Goal: Task Accomplishment & Management: Use online tool/utility

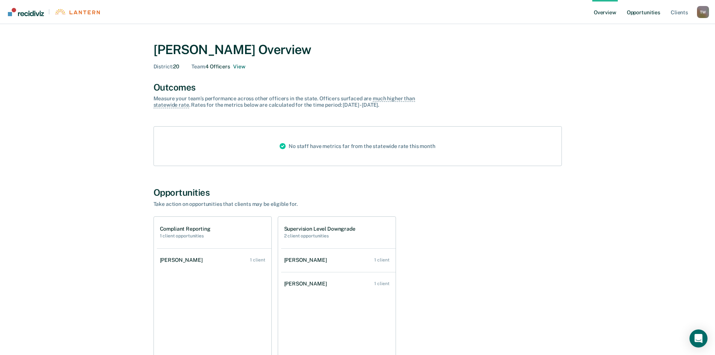
click at [651, 11] on link "Opportunities" at bounding box center [644, 12] width 36 height 24
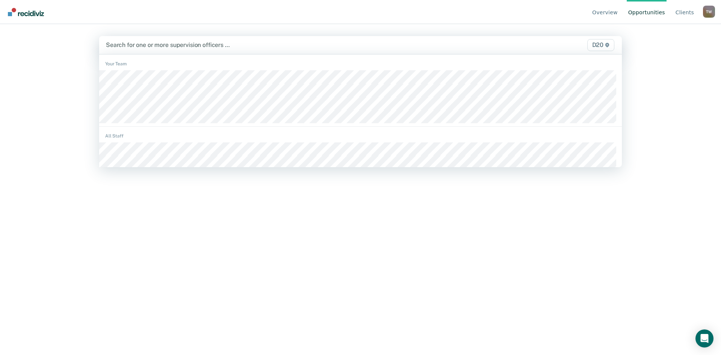
click at [342, 44] on div at bounding box center [284, 45] width 356 height 9
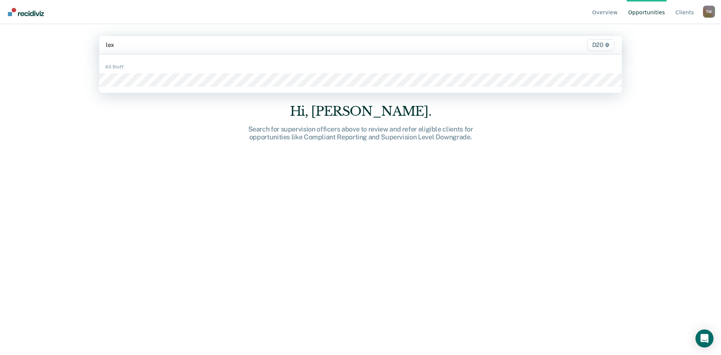
type input "lexi"
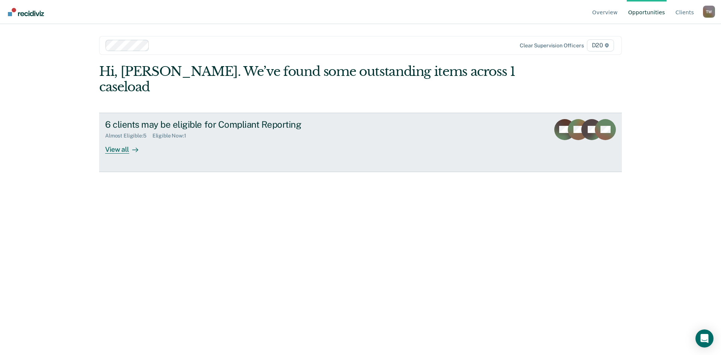
click at [128, 139] on div "View all" at bounding box center [126, 146] width 42 height 15
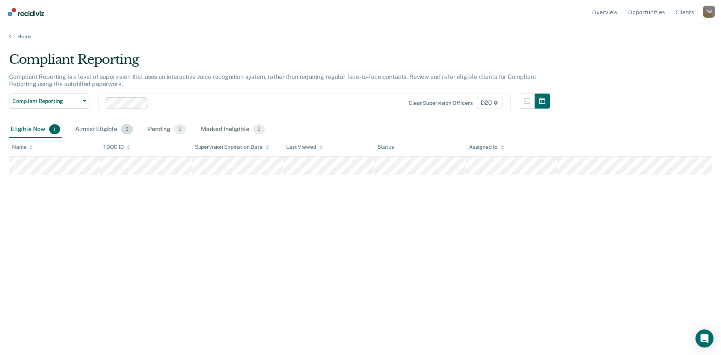
click at [90, 127] on div "Almost Eligible 5" at bounding box center [104, 129] width 61 height 17
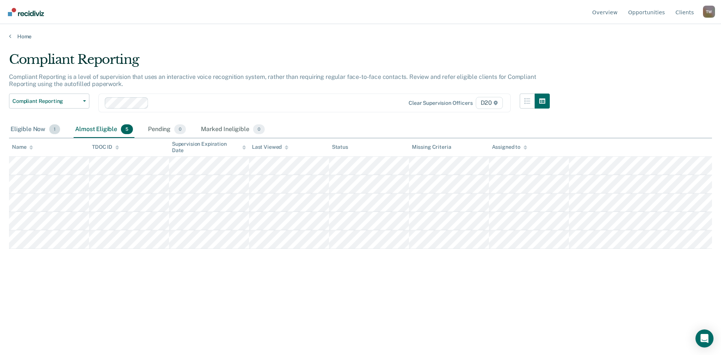
click at [24, 128] on div "Eligible Now 1" at bounding box center [35, 129] width 53 height 17
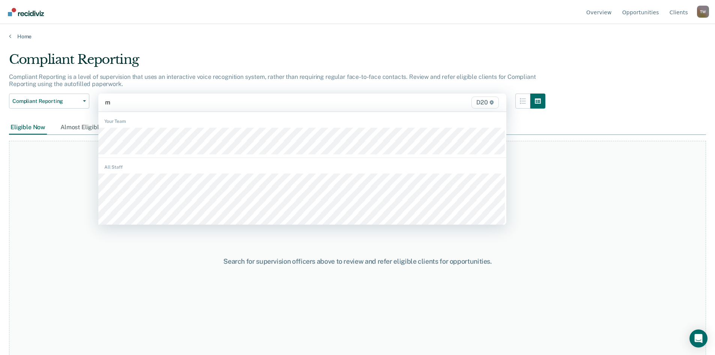
type input "mi"
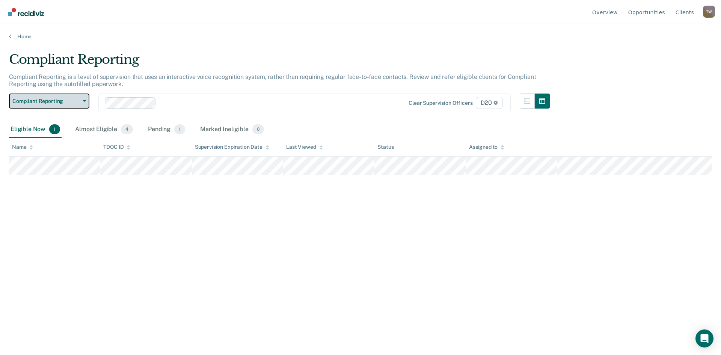
click at [83, 101] on icon "button" at bounding box center [84, 101] width 3 height 2
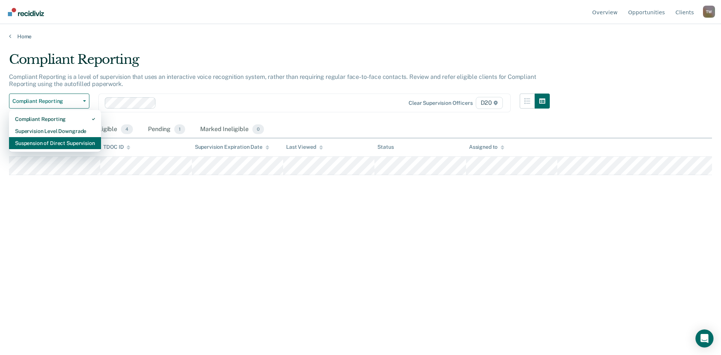
click at [73, 140] on div "Suspension of Direct Supervision" at bounding box center [55, 143] width 80 height 12
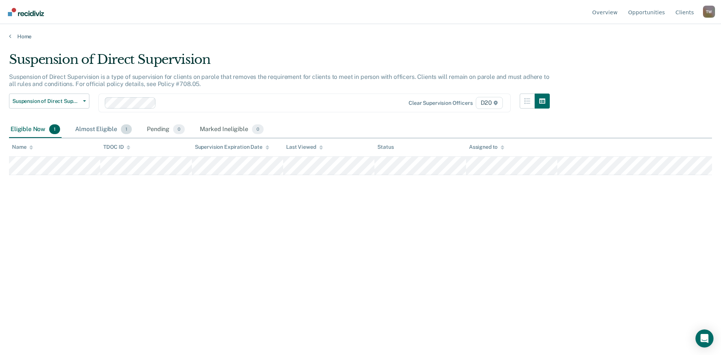
click at [101, 128] on div "Almost Eligible 1" at bounding box center [104, 129] width 60 height 17
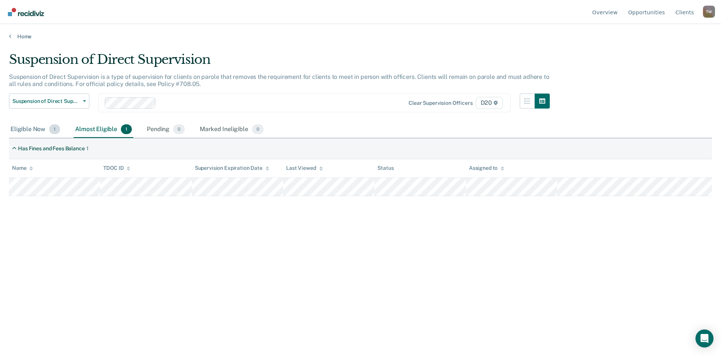
click at [32, 128] on div "Eligible Now 1" at bounding box center [35, 129] width 53 height 17
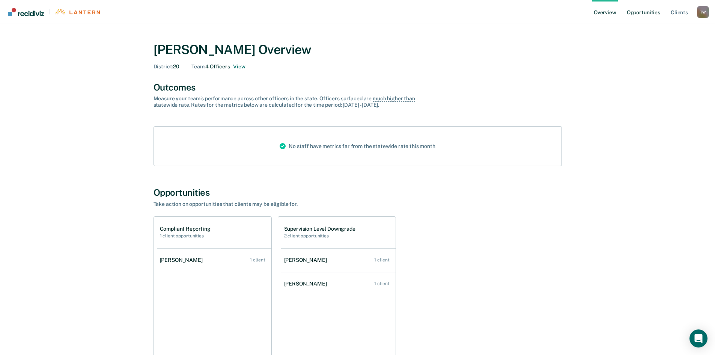
click at [645, 10] on link "Opportunities" at bounding box center [644, 12] width 36 height 24
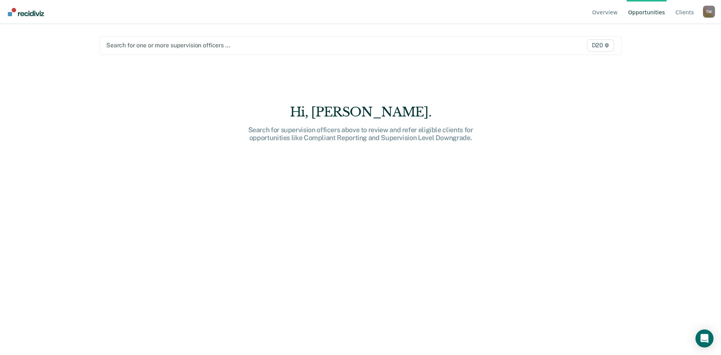
click at [247, 43] on div at bounding box center [284, 45] width 356 height 9
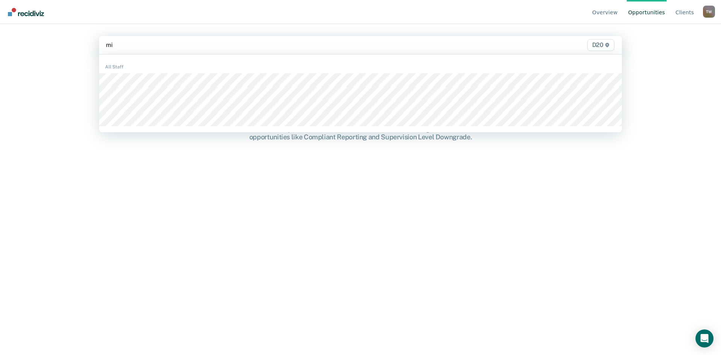
type input "mic"
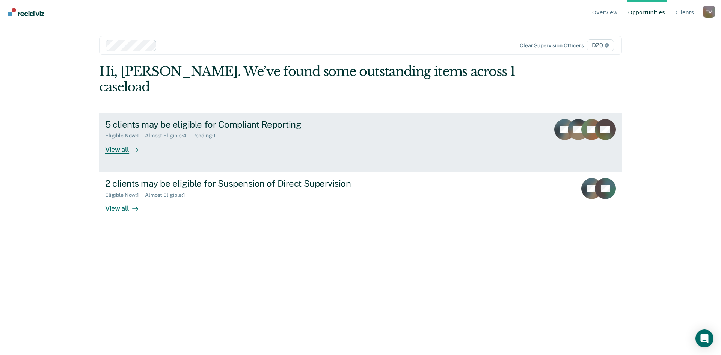
click at [190, 119] on div "5 clients may be eligible for Compliant Reporting" at bounding box center [237, 124] width 264 height 11
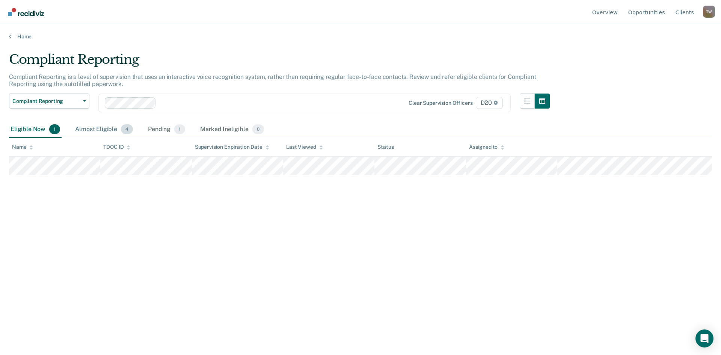
click at [89, 128] on div "Almost Eligible 4" at bounding box center [104, 129] width 61 height 17
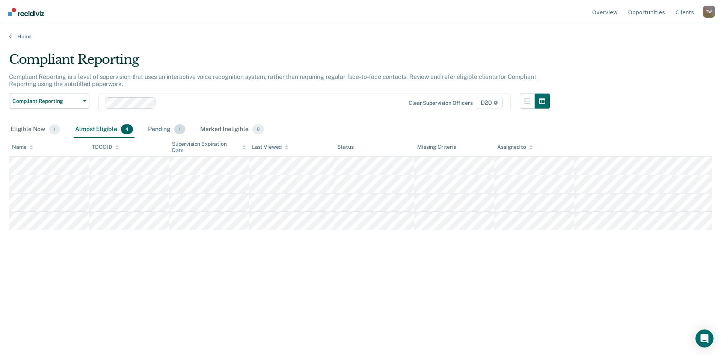
click at [160, 128] on div "Pending 1" at bounding box center [166, 129] width 40 height 17
